Goal: Task Accomplishment & Management: Manage account settings

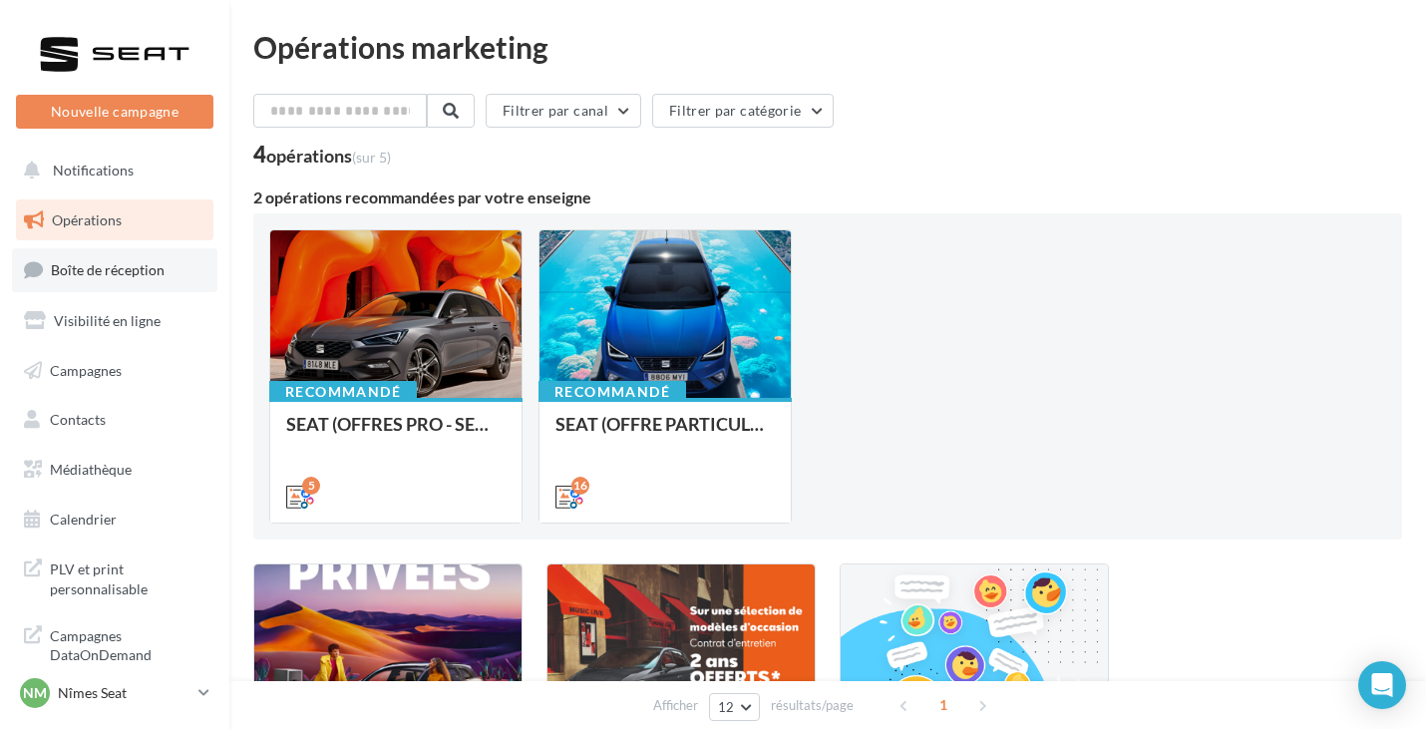
click at [161, 284] on link "Boîte de réception" at bounding box center [114, 269] width 205 height 43
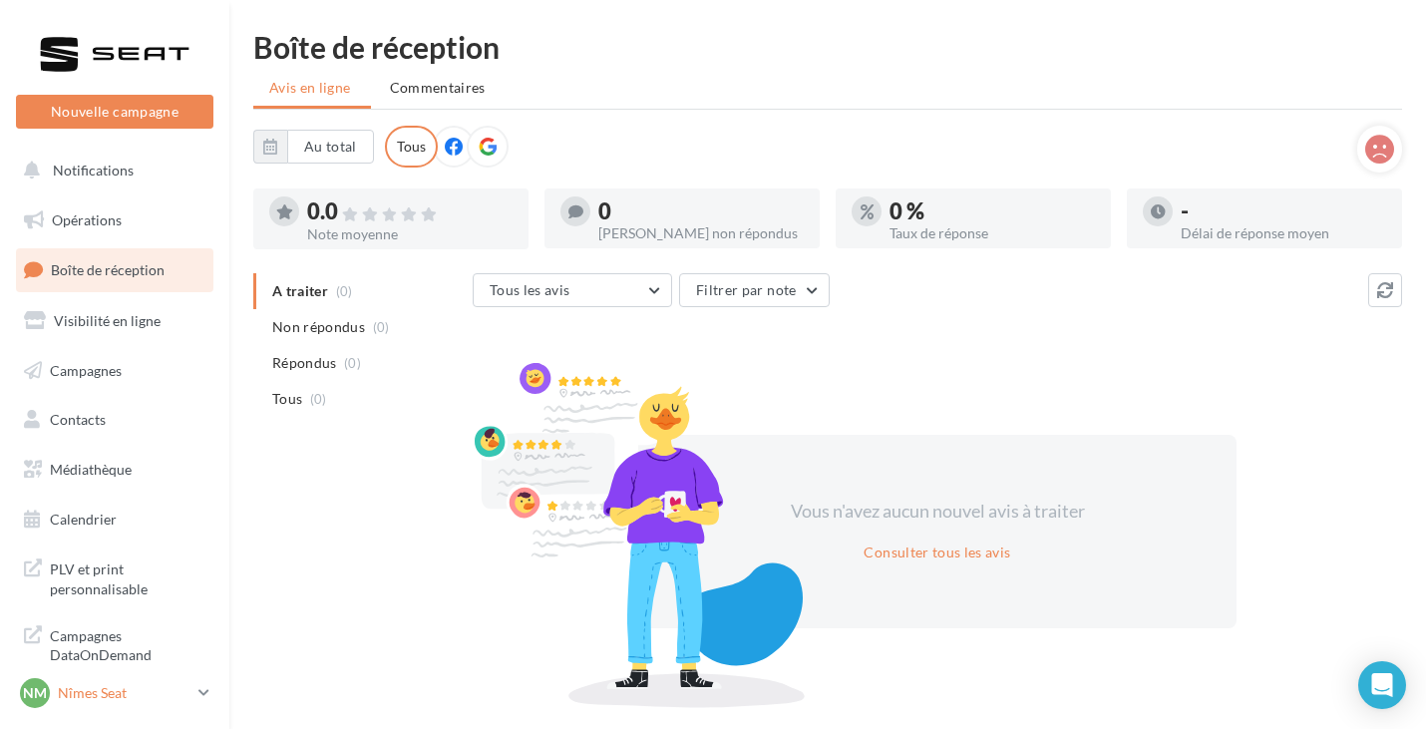
click at [201, 687] on icon at bounding box center [203, 692] width 11 height 17
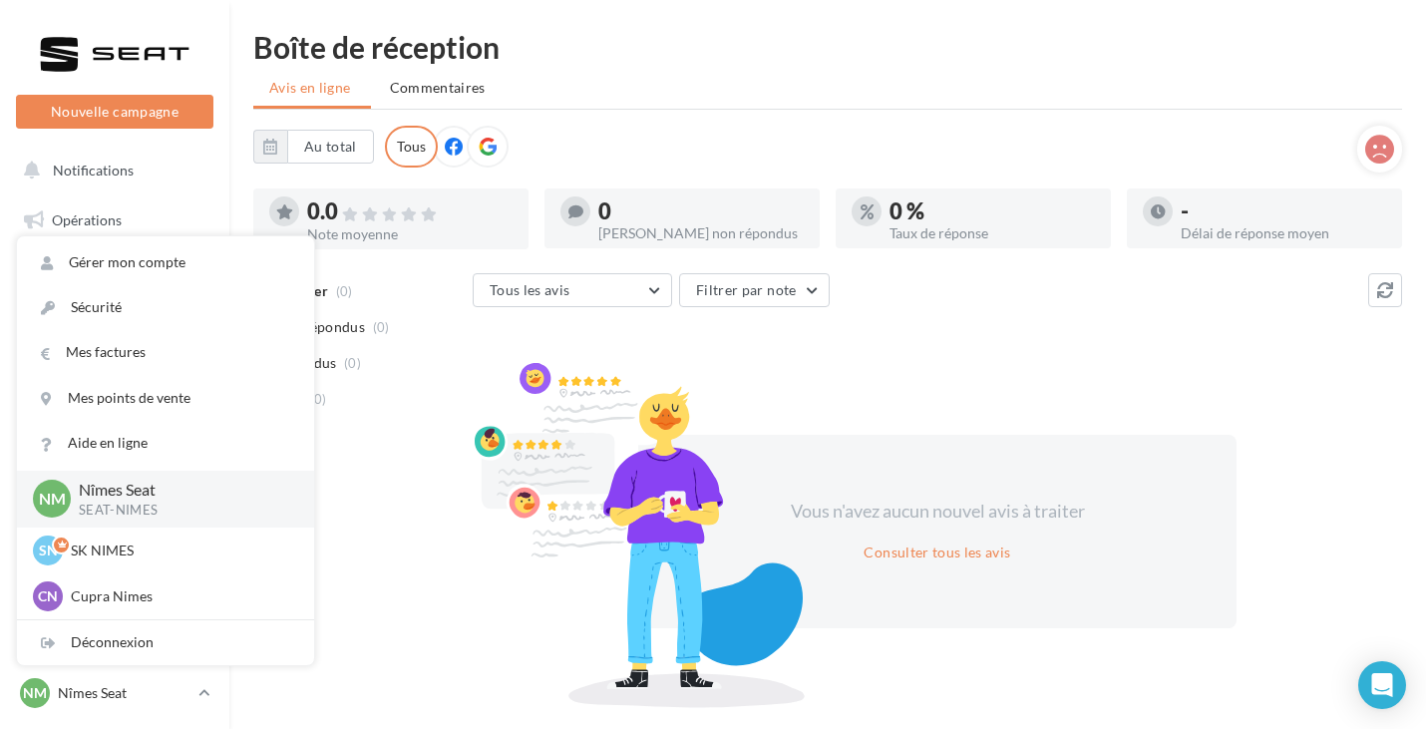
click at [326, 503] on div "A traiter (0) Non répondus (0) Répondus (0) Tous (0) Tous les avis Tous les avi…" at bounding box center [827, 486] width 1148 height 427
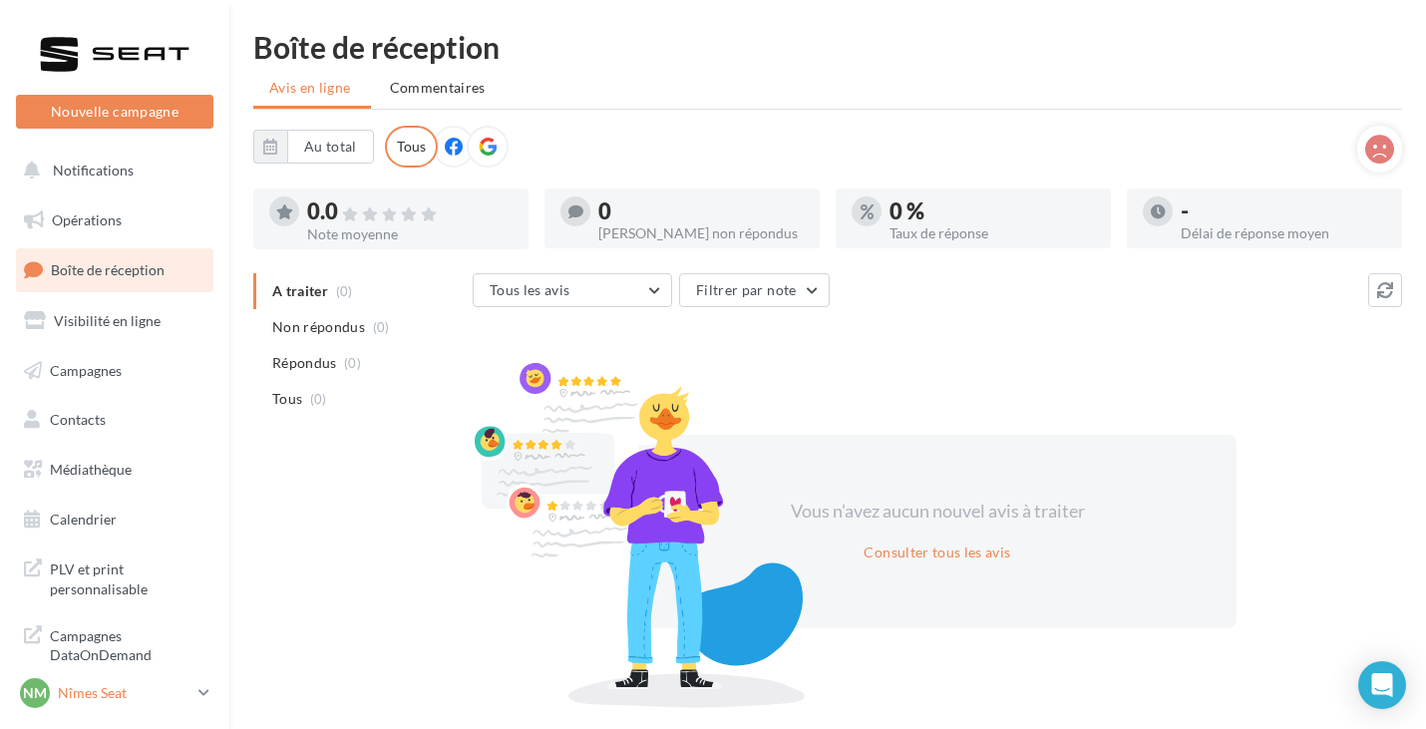
click at [138, 696] on p "Nîmes Seat" at bounding box center [124, 693] width 133 height 20
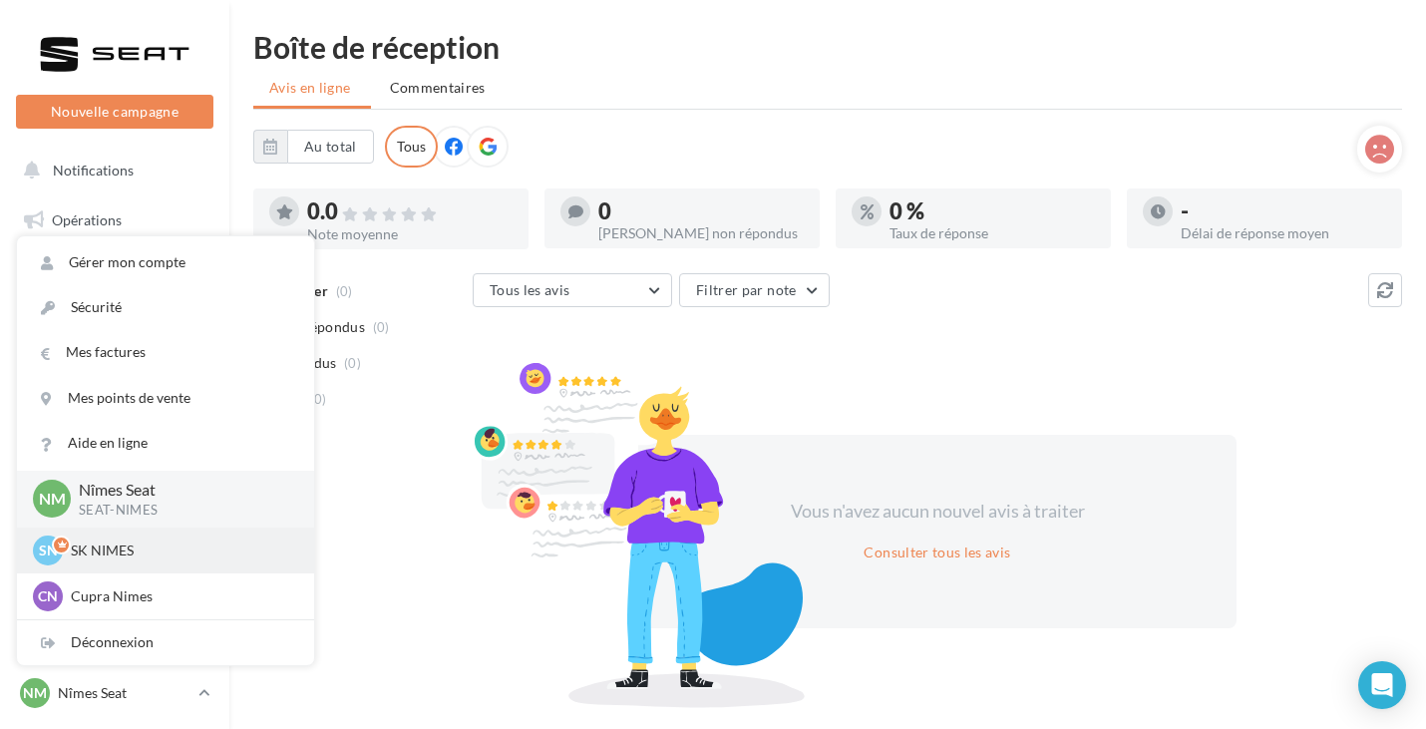
click at [169, 569] on div "SN SK NIMES sk-nime-cou" at bounding box center [165, 550] width 297 height 46
click at [120, 538] on div "SN SK NIMES sk-nime-cou" at bounding box center [165, 550] width 265 height 30
